Goal: Task Accomplishment & Management: Use online tool/utility

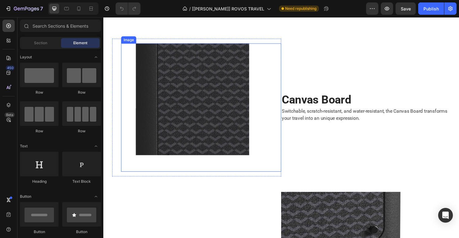
scroll to position [1433, 0]
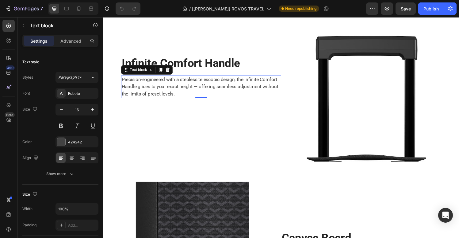
click at [222, 88] on p "Precision-engineered with a stepless telescopic design, the Infinite Comfort Ha…" at bounding box center [204, 89] width 164 height 22
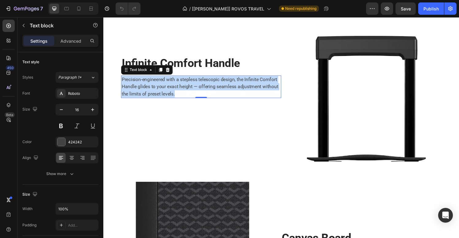
click at [222, 88] on p "Precision-engineered with a stepless telescopic design, the Infinite Comfort Ha…" at bounding box center [204, 89] width 164 height 22
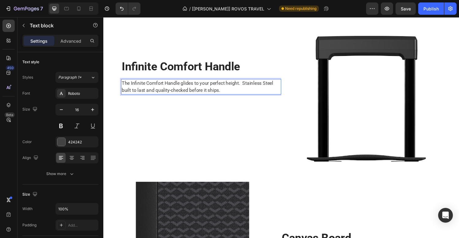
click at [249, 86] on p "The Infinite Comfort Handle glides to your perfect height. Stainless Steel buil…" at bounding box center [204, 89] width 164 height 15
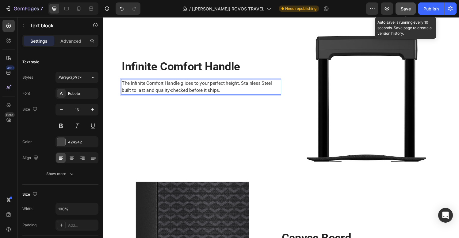
click at [407, 13] on button "Save" at bounding box center [406, 8] width 20 height 12
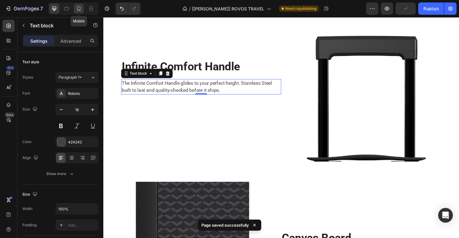
click at [78, 9] on icon at bounding box center [79, 9] width 6 height 6
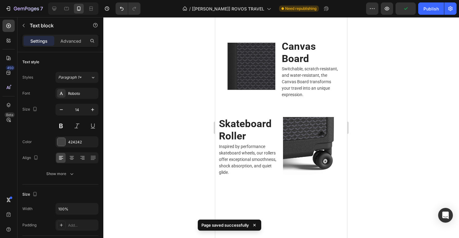
scroll to position [1378, 0]
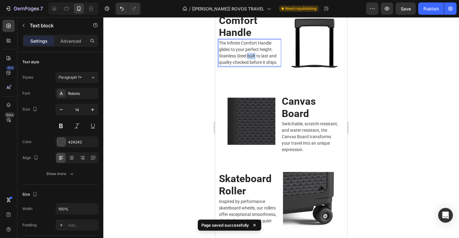
click at [256, 52] on p "The Infinite Comfort Handle glides to your perfect height. Stainless Steel buil…" at bounding box center [250, 53] width 62 height 26
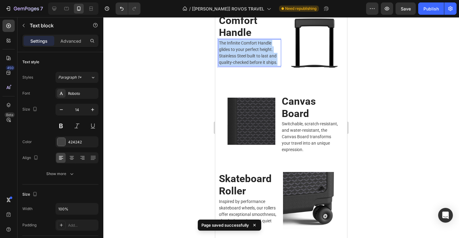
click at [256, 52] on p "The Infinite Comfort Handle glides to your perfect height. Stainless Steel buil…" at bounding box center [250, 53] width 62 height 26
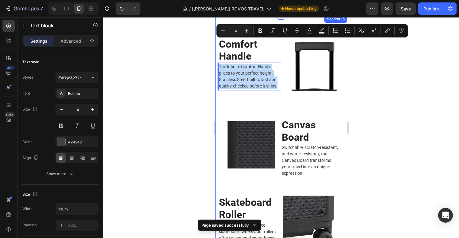
scroll to position [1345, 0]
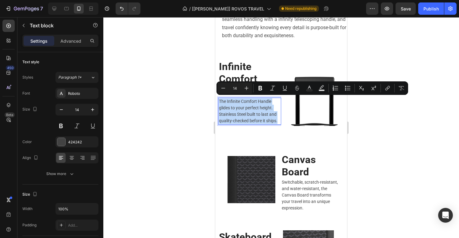
click at [260, 116] on p "The Infinite Comfort Handle glides to your perfect height. Stainless Steel buil…" at bounding box center [250, 111] width 62 height 26
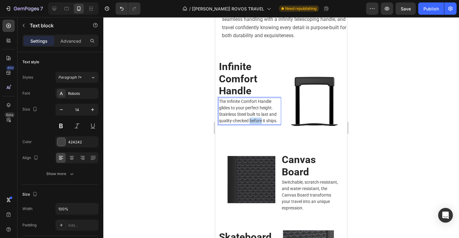
click at [260, 116] on p "The Infinite Comfort Handle glides to your perfect height. Stainless Steel buil…" at bounding box center [250, 111] width 62 height 26
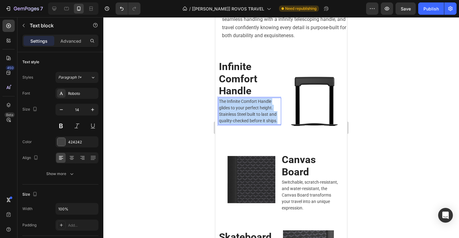
click at [260, 116] on p "The Infinite Comfort Handle glides to your perfect height. Stainless Steel buil…" at bounding box center [250, 111] width 62 height 26
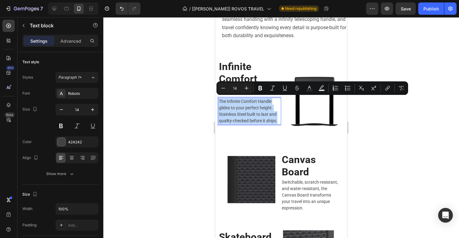
copy p "The Infinite Comfort Handle glides to your perfect height. Stainless Steel buil…"
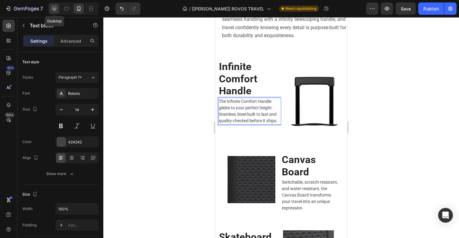
click at [53, 12] on div at bounding box center [54, 9] width 10 height 10
type input "16"
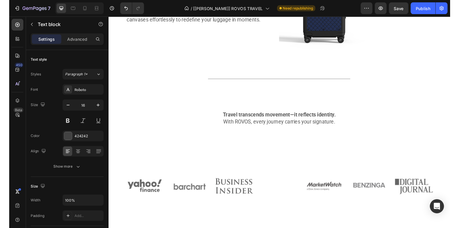
scroll to position [370, 0]
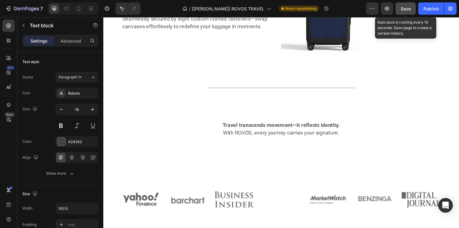
click at [405, 13] on button "Save" at bounding box center [406, 8] width 20 height 12
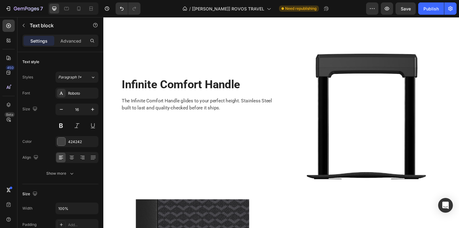
scroll to position [1400, 0]
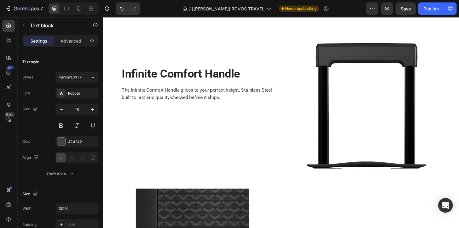
click at [181, 95] on p "The Infinite Comfort Handle glides to your perfect height. Stainless Steel buil…" at bounding box center [204, 96] width 164 height 15
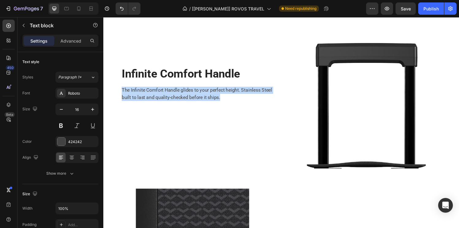
click at [181, 95] on p "The Infinite Comfort Handle glides to your perfect height. Stainless Steel buil…" at bounding box center [204, 96] width 164 height 15
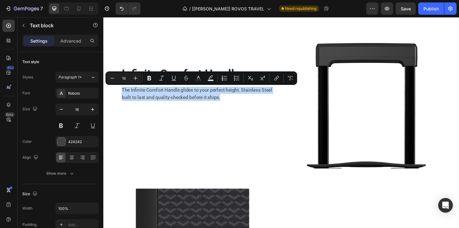
copy p "The Infinite Comfort Handle glides to your perfect height. Stainless Steel buil…"
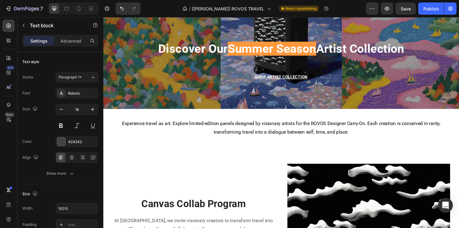
scroll to position [964, 0]
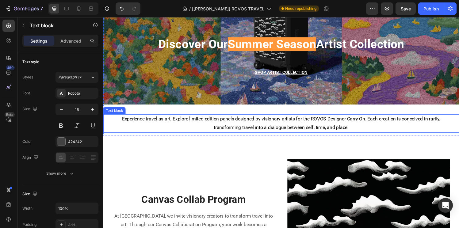
click at [262, 129] on span "Experience travel as art. Explore limited-edition panels designed by visionary …" at bounding box center [288, 127] width 330 height 15
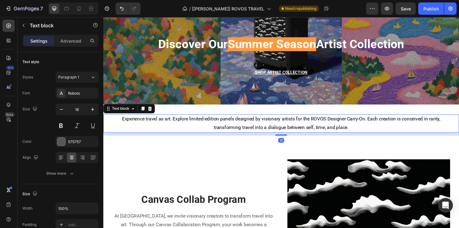
click at [262, 129] on span "Experience travel as art. Explore limited-edition panels designed by visionary …" at bounding box center [288, 127] width 330 height 15
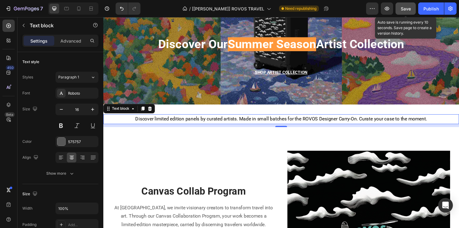
click at [412, 9] on button "Save" at bounding box center [406, 8] width 20 height 12
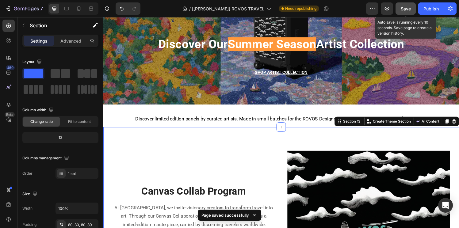
click at [404, 5] on button "Save" at bounding box center [406, 8] width 20 height 12
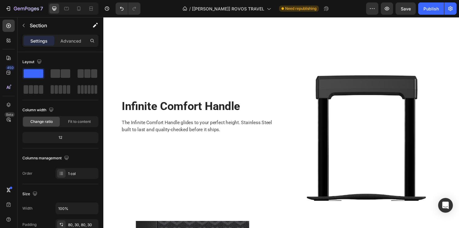
scroll to position [1391, 0]
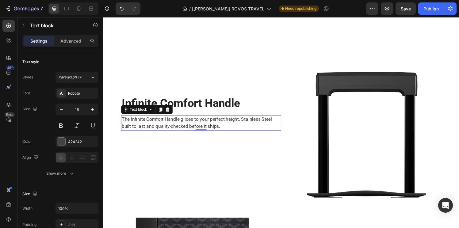
click at [205, 127] on p "The Infinite Comfort Handle glides to your perfect height. Stainless Steel buil…" at bounding box center [204, 126] width 164 height 15
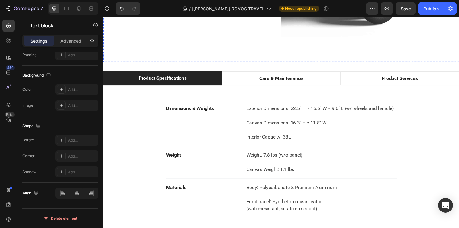
scroll to position [1872, 0]
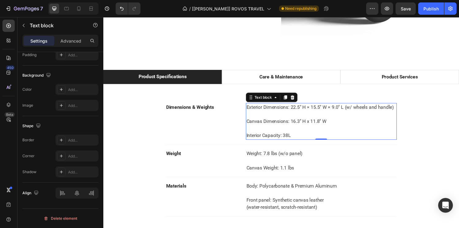
click at [290, 122] on p "Canvas Dimensions: 16.3'' H x 11.8'' W" at bounding box center [329, 125] width 155 height 7
click at [285, 112] on p "Exterior Dimensions: 22.5" H × 15.5" W × 9.0" L (w/ wheels and handle)" at bounding box center [329, 110] width 155 height 7
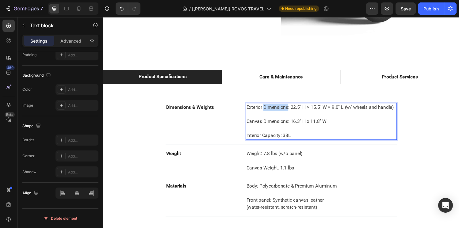
click at [285, 112] on p "Exterior Dimensions: 22.5" H × 15.5" W × 9.0" L (w/ wheels and handle)" at bounding box center [329, 110] width 155 height 7
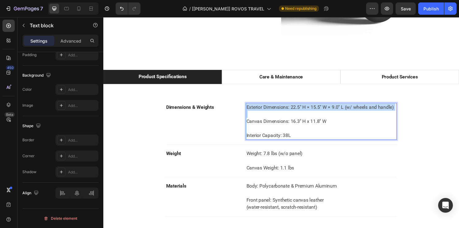
click at [285, 112] on p "Exterior Dimensions: 22.5" H × 15.5" W × 9.0" L (w/ wheels and handle)" at bounding box center [329, 110] width 155 height 7
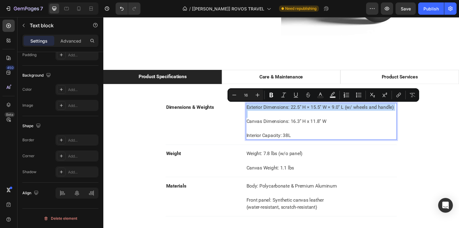
click at [281, 115] on p "Rich Text Editor. Editing area: main" at bounding box center [329, 117] width 155 height 7
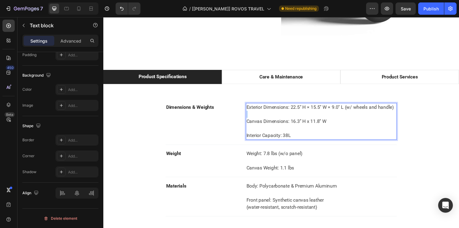
click at [281, 115] on p "Rich Text Editor. Editing area: main" at bounding box center [329, 117] width 155 height 7
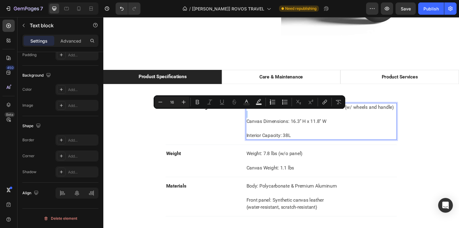
click at [281, 115] on p "Rich Text Editor. Editing area: main" at bounding box center [329, 117] width 155 height 7
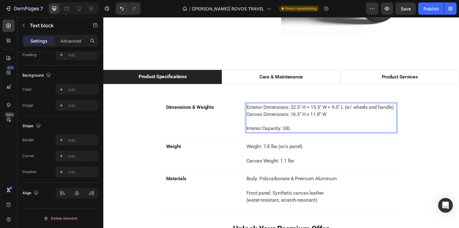
click at [265, 126] on p "Rich Text Editor. Editing area: main" at bounding box center [329, 125] width 155 height 7
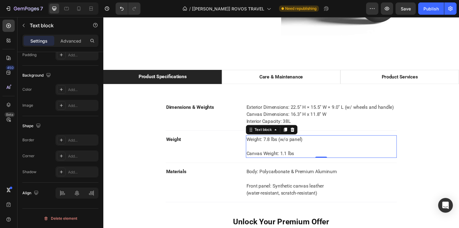
click at [253, 151] on p at bounding box center [329, 151] width 155 height 7
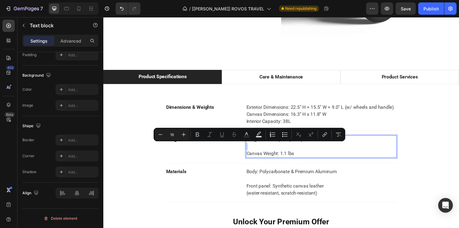
click at [253, 151] on p "Rich Text Editor. Editing area: main" at bounding box center [329, 151] width 155 height 7
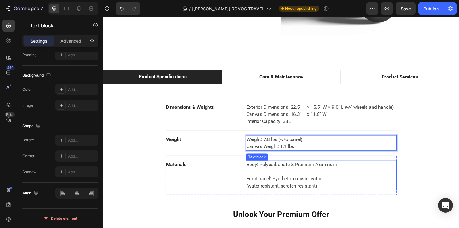
click at [258, 180] on p "Front panel: Synthetic canvas leather" at bounding box center [329, 181] width 155 height 15
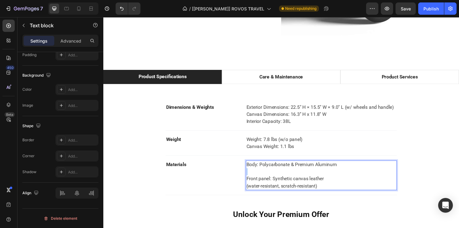
click at [258, 180] on p "Front panel: Synthetic canvas leather" at bounding box center [329, 181] width 155 height 15
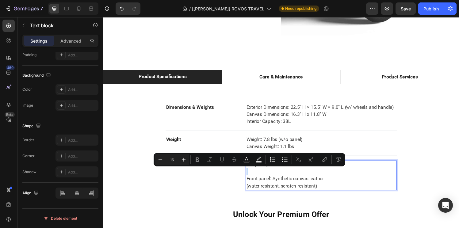
click at [258, 180] on p "Front panel: Synthetic canvas leather" at bounding box center [329, 181] width 155 height 15
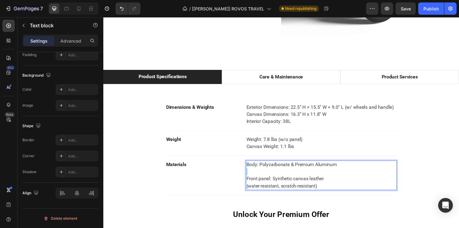
click at [258, 180] on p "Front panel: Synthetic canvas leather" at bounding box center [329, 181] width 155 height 15
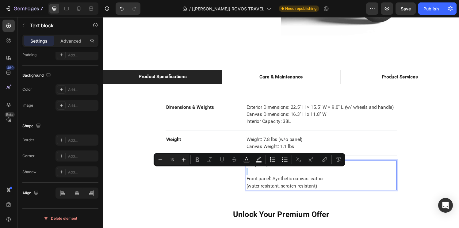
click at [258, 180] on p "Front panel: Synthetic canvas leather" at bounding box center [329, 181] width 155 height 15
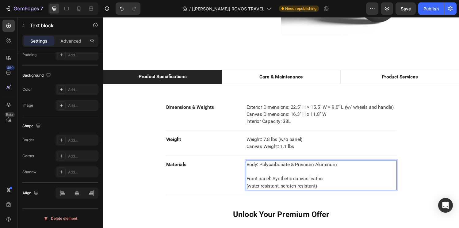
click at [295, 180] on p "⁠⁠⁠⁠⁠⁠⁠ Front panel: Synthetic canvas leather" at bounding box center [329, 181] width 155 height 15
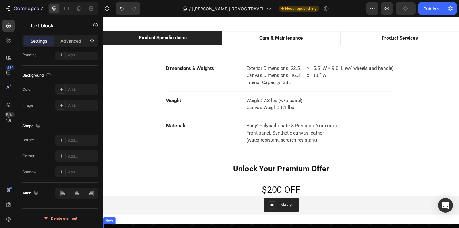
scroll to position [1587, 0]
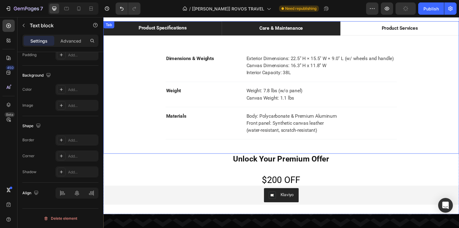
click at [281, 29] on p "Care & Maintenance" at bounding box center [287, 28] width 45 height 7
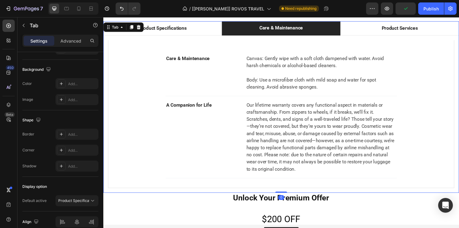
scroll to position [0, 0]
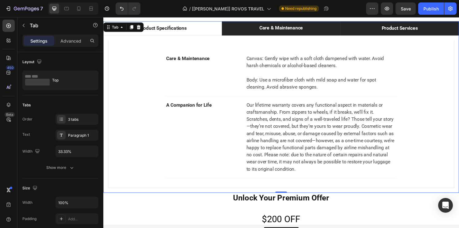
click at [391, 30] on div "Product Services" at bounding box center [410, 28] width 39 height 9
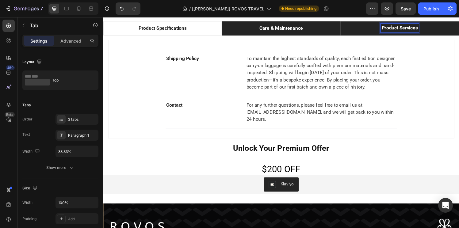
click at [267, 29] on p "Care & Maintenance" at bounding box center [287, 28] width 45 height 7
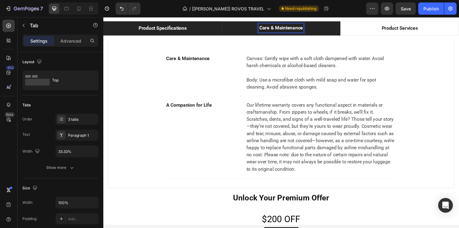
click at [187, 30] on p "Product Specifications" at bounding box center [165, 28] width 50 height 7
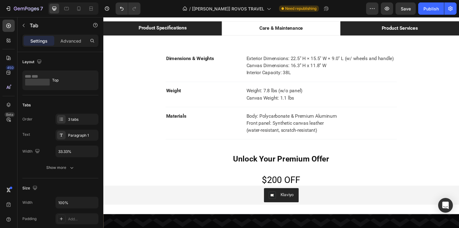
click at [373, 32] on li "Product Services" at bounding box center [410, 28] width 123 height 15
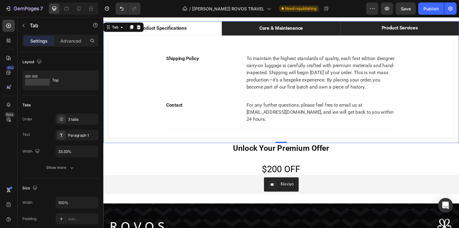
click at [316, 33] on li "Care & Maintenance" at bounding box center [287, 28] width 123 height 15
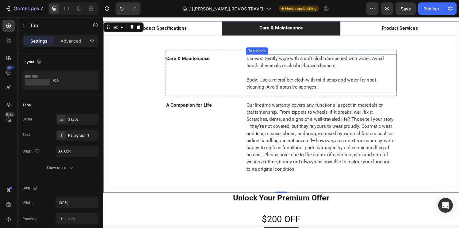
click at [292, 75] on p at bounding box center [329, 74] width 155 height 7
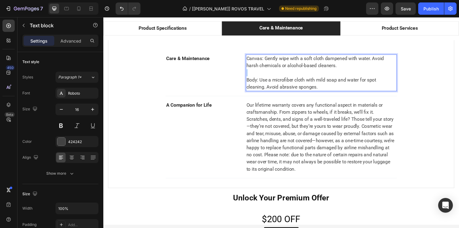
click at [292, 75] on p "Rich Text Editor. Editing area: main" at bounding box center [329, 74] width 155 height 7
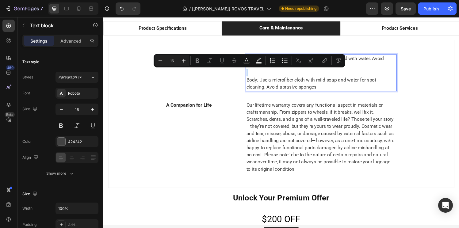
click at [292, 75] on p "Rich Text Editor. Editing area: main" at bounding box center [329, 74] width 155 height 7
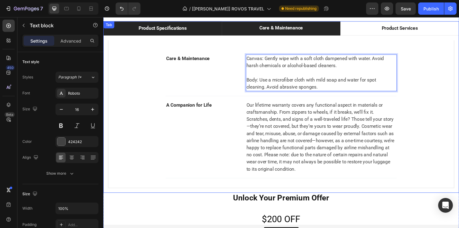
click at [196, 29] on li "Product Specifications" at bounding box center [164, 28] width 123 height 15
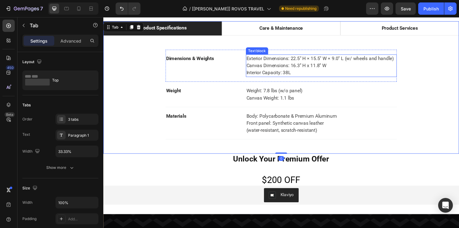
click at [285, 68] on p "Canvas Dimensions: 16.3'' H x 11.8'' W" at bounding box center [329, 67] width 155 height 7
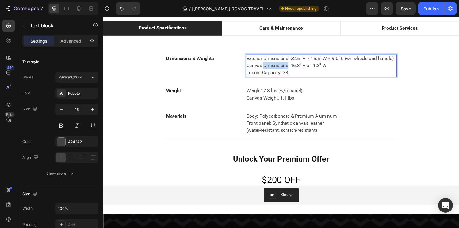
click at [285, 68] on p "Canvas Dimensions: 16.3'' H x 11.8'' W" at bounding box center [329, 67] width 155 height 7
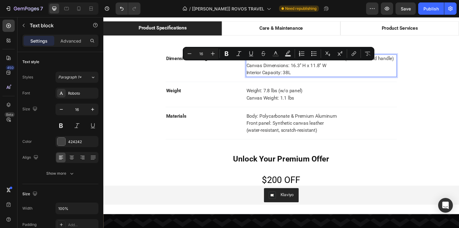
click at [258, 68] on p "Canvas Dimensions: 16.3'' H x 11.8'' W" at bounding box center [329, 67] width 155 height 7
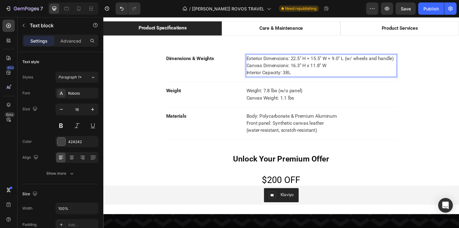
click at [252, 68] on p "Canvas Dimensions: 16.3'' H x 11.8'' W" at bounding box center [329, 67] width 155 height 7
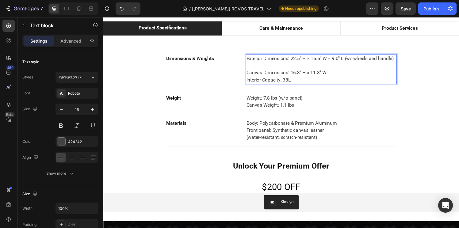
click at [253, 80] on p "Interior Capacity: 38L" at bounding box center [329, 82] width 155 height 7
click at [252, 81] on p "Interior Capacity: 38L" at bounding box center [329, 82] width 155 height 7
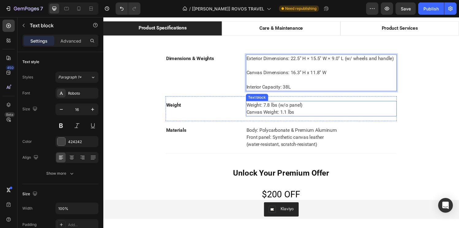
click at [261, 112] on p "Canvas Weight: 1.1 lbs" at bounding box center [329, 115] width 155 height 7
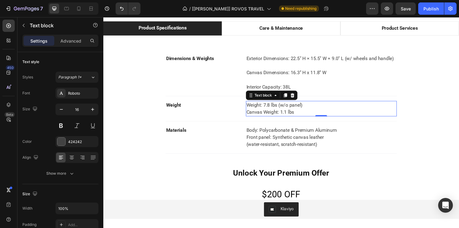
click at [261, 112] on p "Canvas Weight: 1.1 lbs" at bounding box center [329, 115] width 155 height 7
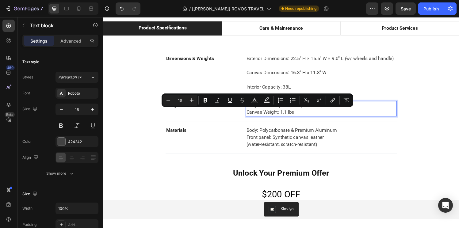
click at [323, 113] on p "Canvas Weight: 1.1 lbs" at bounding box center [329, 115] width 155 height 7
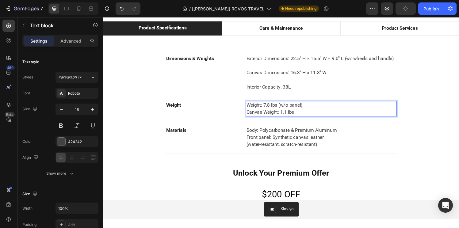
click at [325, 108] on p "Weight: 7.8 lbs (w/o panel)" at bounding box center [329, 108] width 155 height 7
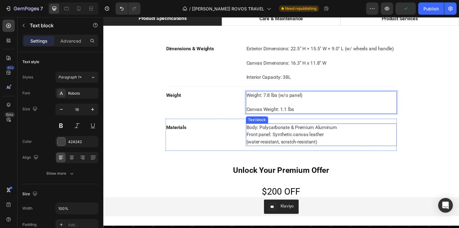
scroll to position [1599, 0]
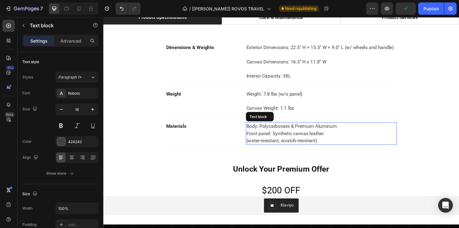
click at [350, 132] on p "Body: Polycarbonate & Premium Aluminum Front panel: Synthetic canvas leather" at bounding box center [329, 134] width 155 height 15
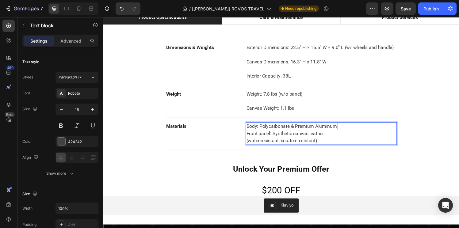
click at [350, 132] on p "Body: Polycarbonate & Premium Aluminum Front panel: Synthetic canvas leather" at bounding box center [329, 134] width 155 height 15
click at [350, 130] on p "Body: Polycarbonate & Premium Aluminum Front panel: Synthetic canvas leather" at bounding box center [329, 134] width 155 height 15
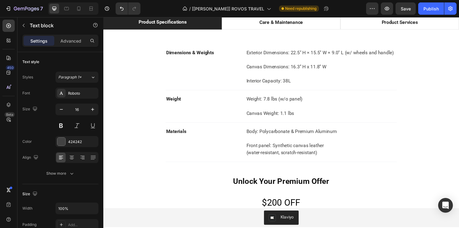
scroll to position [1921, 0]
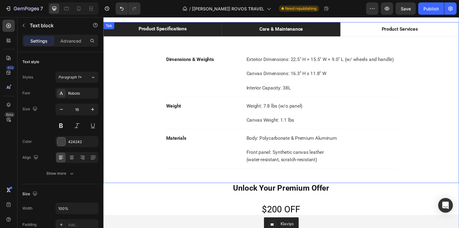
click at [312, 29] on li "Care & Maintenance" at bounding box center [287, 29] width 123 height 15
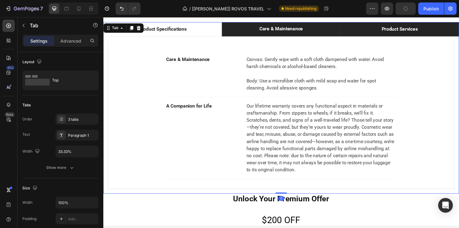
click at [369, 25] on li "Product Services" at bounding box center [410, 29] width 123 height 15
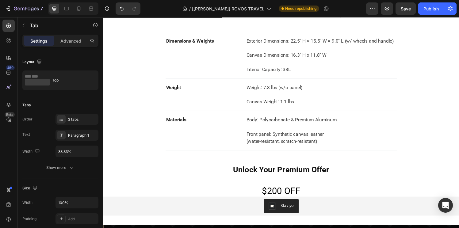
scroll to position [1600, 0]
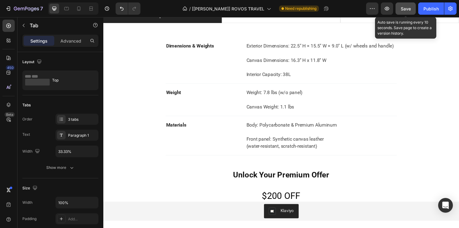
click at [410, 14] on button "Save" at bounding box center [406, 8] width 20 height 12
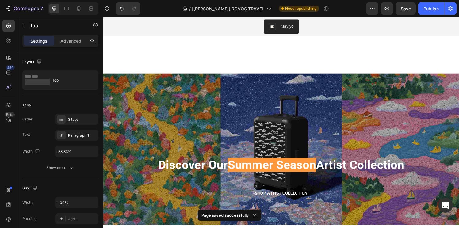
scroll to position [835, 0]
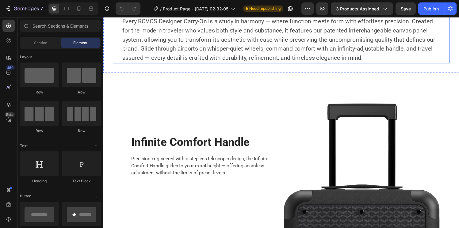
scroll to position [316, 0]
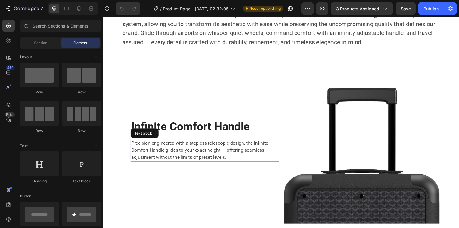
click at [224, 150] on p "Precision-engineered with a stepless telescopic design, the Infinite Comfort Ha…" at bounding box center [208, 155] width 153 height 22
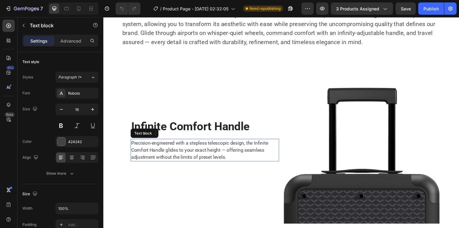
click at [224, 150] on p "Precision-engineered with a stepless telescopic design, the Infinite Comfort Ha…" at bounding box center [208, 155] width 153 height 22
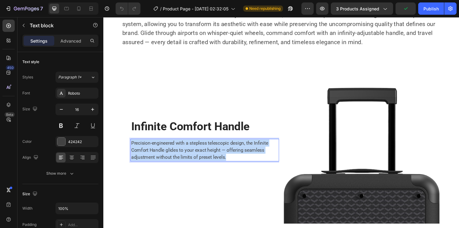
click at [224, 150] on p "Precision-engineered with a stepless telescopic design, the Infinite Comfort Ha…" at bounding box center [208, 155] width 153 height 22
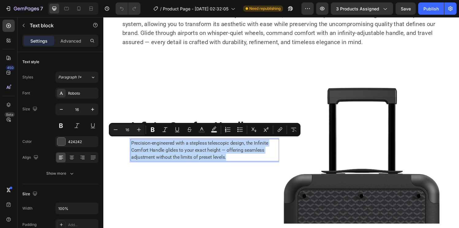
click at [207, 159] on p "Precision-engineered with a stepless telescopic design, the Infinite Comfort Ha…" at bounding box center [208, 155] width 153 height 22
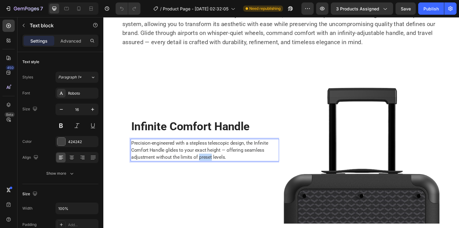
click at [207, 159] on p "Precision-engineered with a stepless telescopic design, the Infinite Comfort Ha…" at bounding box center [208, 155] width 153 height 22
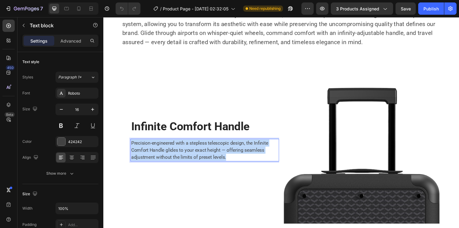
click at [207, 159] on p "Precision-engineered with a stepless telescopic design, the Infinite Comfort Ha…" at bounding box center [208, 155] width 153 height 22
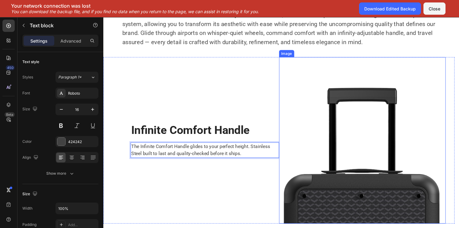
scroll to position [315, 0]
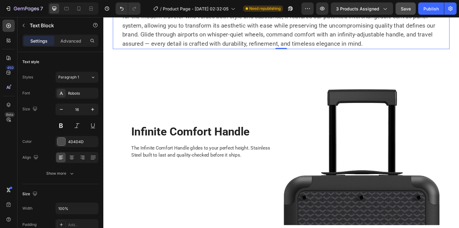
click at [411, 8] on span "Save" at bounding box center [406, 8] width 10 height 5
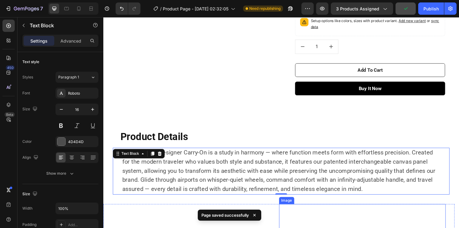
scroll to position [161, 0]
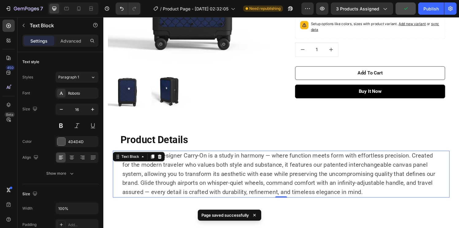
click at [307, 174] on p "Every ROVOS Designer Carry-On is a study in harmony — where function meets form…" at bounding box center [287, 179] width 329 height 47
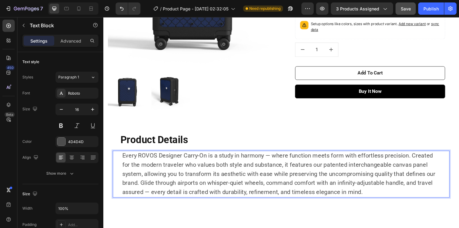
click at [268, 171] on span "Every ROVOS Designer Carry-On is a study in harmony — where function meets form…" at bounding box center [285, 179] width 324 height 45
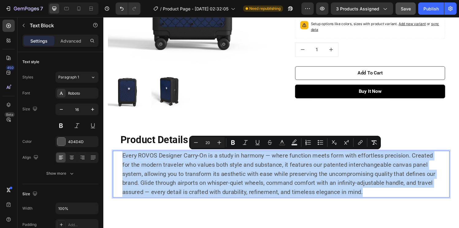
click at [353, 197] on p "Every ROVOS Designer Carry-On is a study in harmony — where function meets form…" at bounding box center [287, 179] width 329 height 47
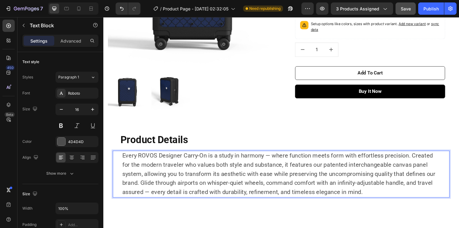
scroll to position [169, 0]
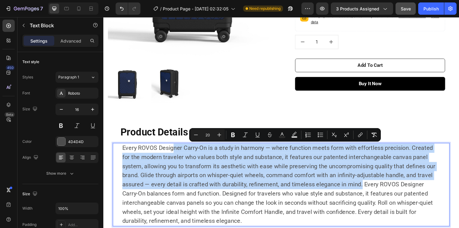
drag, startPoint x: 346, startPoint y: 191, endPoint x: 176, endPoint y: 150, distance: 175.1
click at [176, 151] on span "Every ROVOS Designer Carry-On is a study in harmony — where function meets form…" at bounding box center [285, 190] width 324 height 83
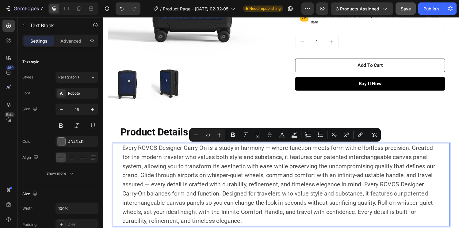
click at [228, 176] on span "Every ROVOS Designer Carry-On is a study in harmony — where function meets form…" at bounding box center [285, 190] width 324 height 83
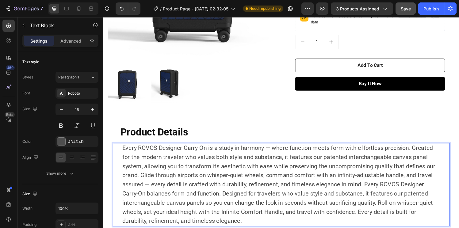
click at [349, 190] on span "Every ROVOS Designer Carry-On is a study in harmony — where function meets form…" at bounding box center [285, 190] width 324 height 83
click at [348, 190] on span "Every ROVOS Designer Carry-On is a study in harmony — where function meets form…" at bounding box center [285, 190] width 324 height 83
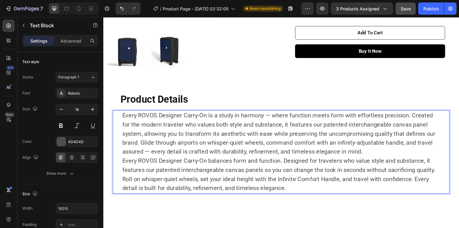
scroll to position [209, 0]
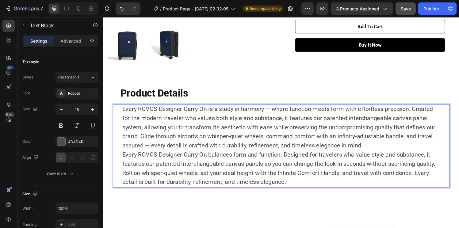
drag, startPoint x: 367, startPoint y: 146, endPoint x: 116, endPoint y: 110, distance: 253.5
click at [116, 110] on div "Every ROVOS Designer Carry-On is a study in harmony — where function meets form…" at bounding box center [287, 150] width 349 height 86
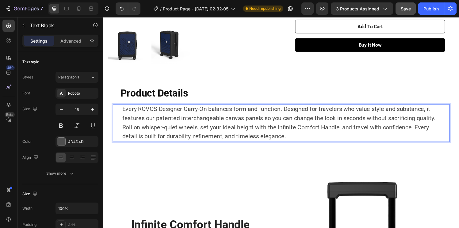
click at [219, 116] on span "Every ROVOS Designer Carry-On balances form and function. Designed for traveler…" at bounding box center [285, 127] width 324 height 36
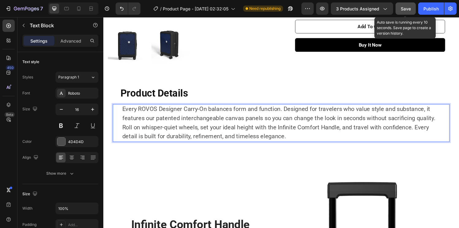
click at [407, 13] on button "Save" at bounding box center [406, 8] width 20 height 12
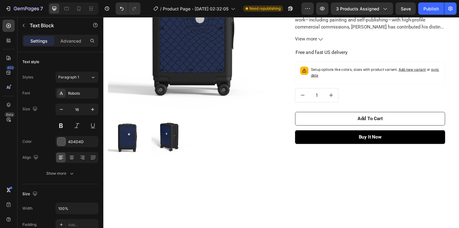
scroll to position [34, 0]
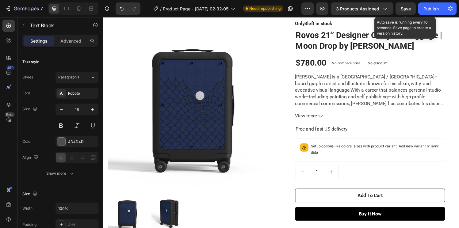
click at [405, 10] on span "Save" at bounding box center [406, 8] width 10 height 5
